Goal: Information Seeking & Learning: Learn about a topic

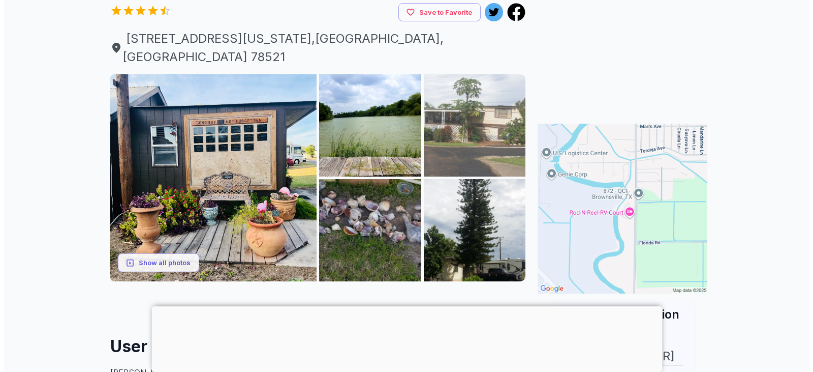
scroll to position [152, 0]
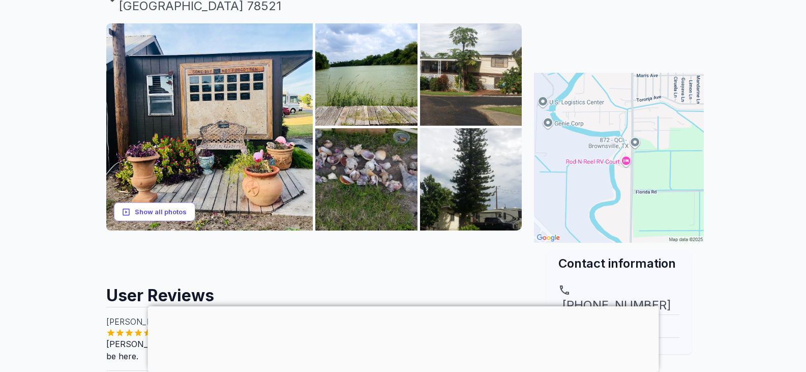
click at [167, 202] on button "Show all photos" at bounding box center [154, 211] width 81 height 19
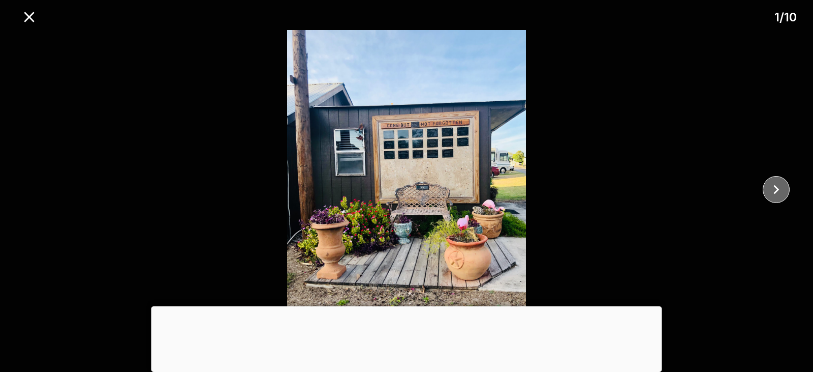
click at [775, 182] on icon "close" at bounding box center [776, 189] width 18 height 18
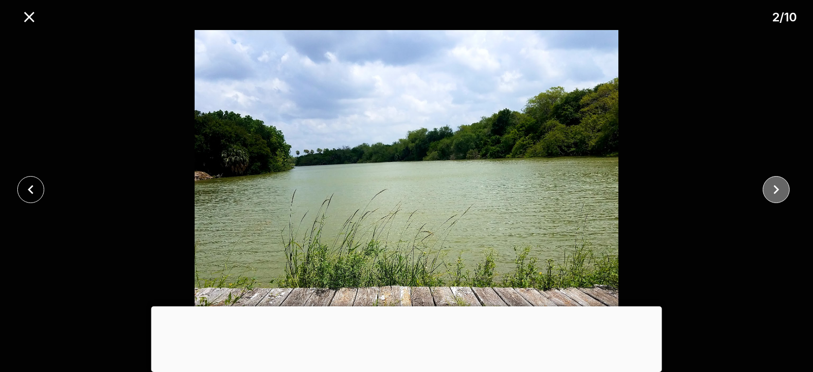
click at [775, 182] on icon "close" at bounding box center [776, 189] width 18 height 18
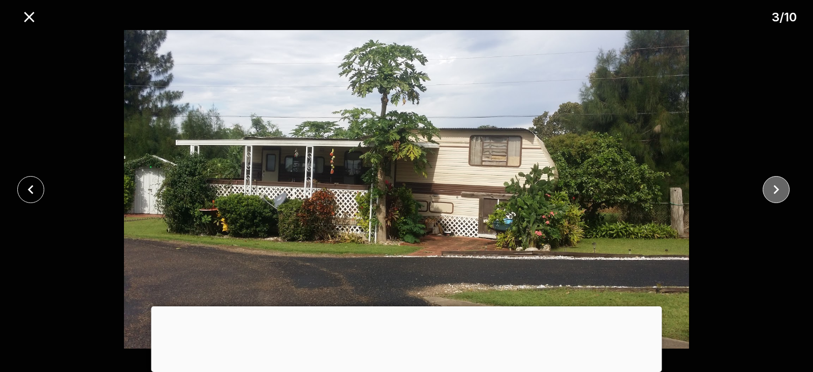
click at [775, 182] on icon "close" at bounding box center [776, 189] width 18 height 18
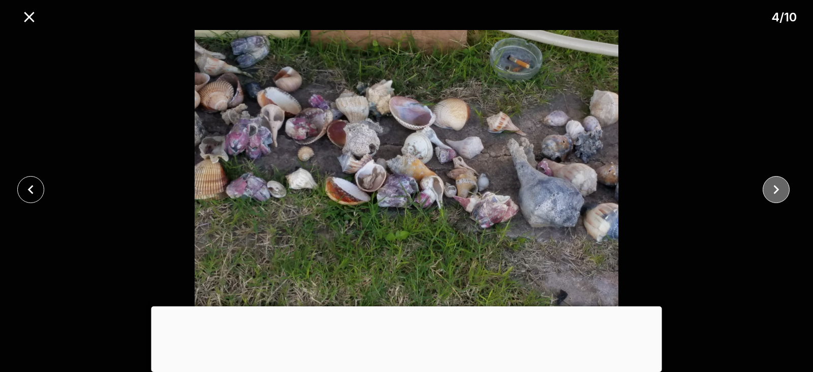
click at [775, 182] on icon "close" at bounding box center [776, 189] width 18 height 18
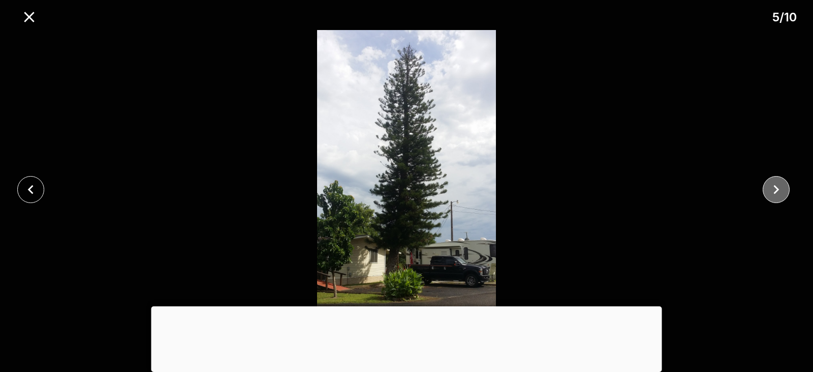
click at [775, 182] on icon "close" at bounding box center [776, 189] width 18 height 18
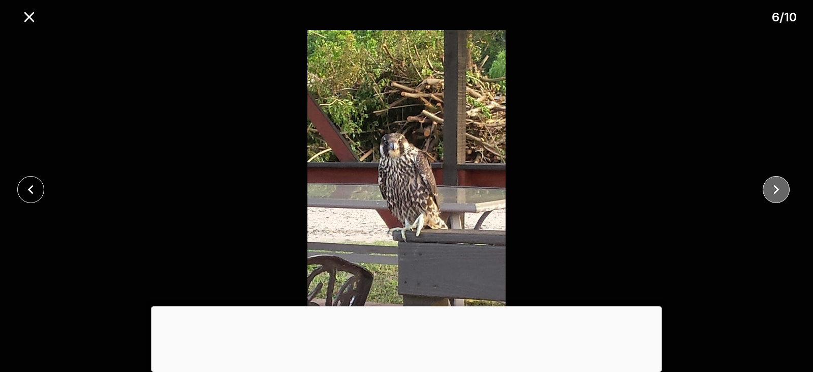
click at [775, 182] on icon "close" at bounding box center [776, 189] width 18 height 18
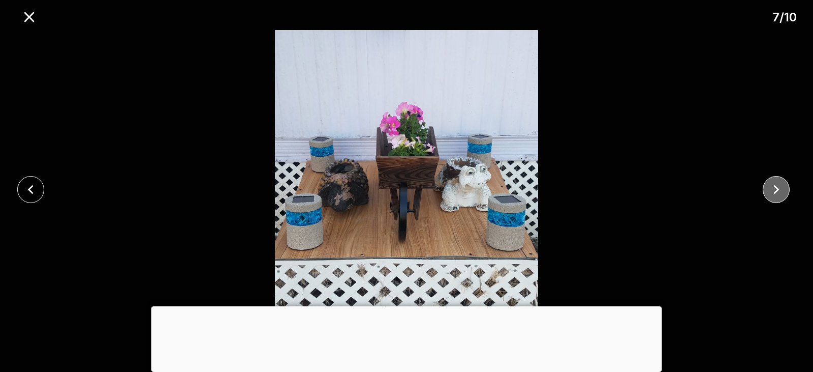
click at [775, 182] on icon "close" at bounding box center [776, 189] width 18 height 18
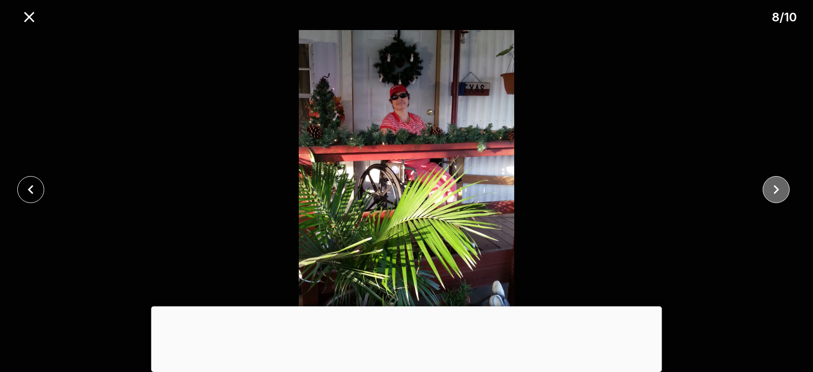
click at [775, 182] on icon "close" at bounding box center [776, 189] width 18 height 18
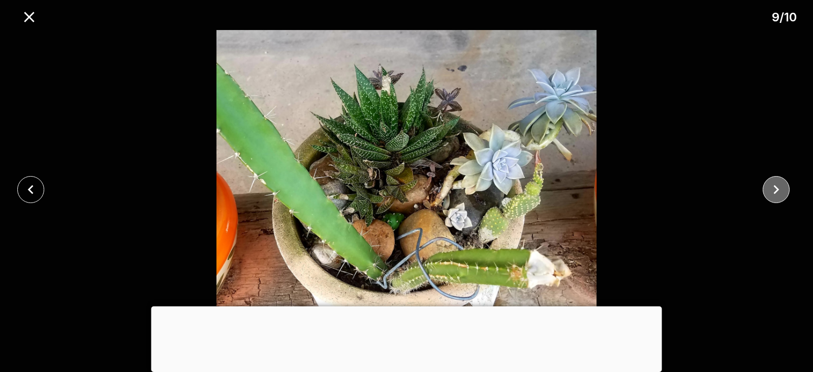
click at [775, 182] on icon "close" at bounding box center [776, 189] width 18 height 18
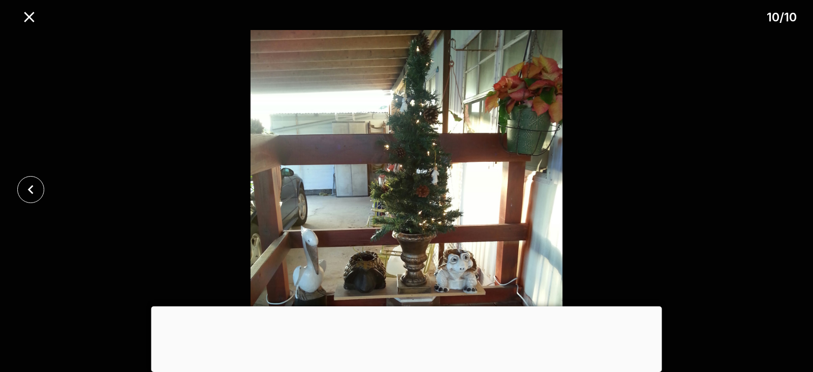
click at [775, 182] on div at bounding box center [406, 189] width 813 height 318
